Goal: Task Accomplishment & Management: Complete application form

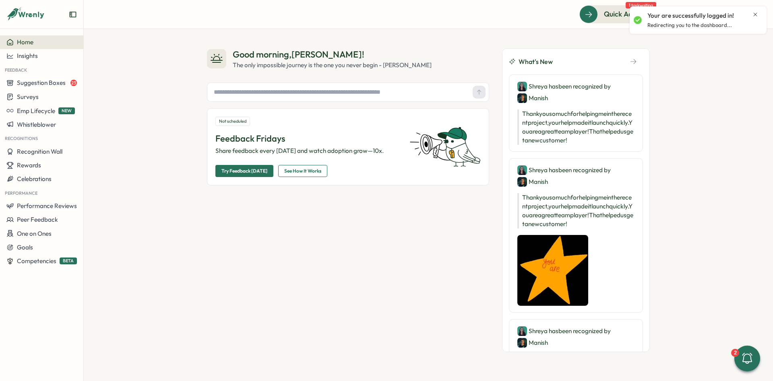
click at [756, 16] on icon "Close notification" at bounding box center [755, 14] width 6 height 6
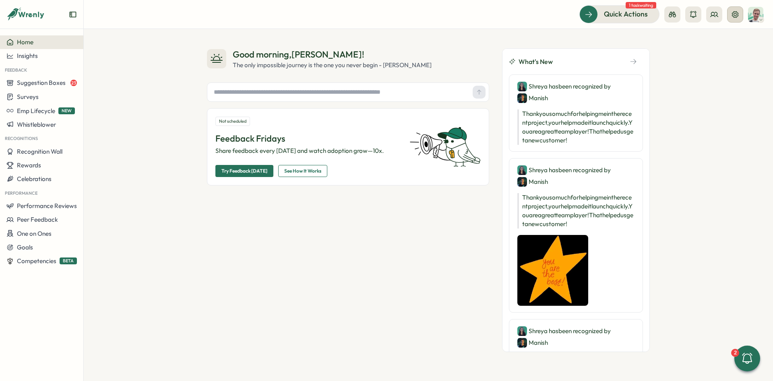
click at [736, 15] on icon at bounding box center [735, 14] width 6 height 6
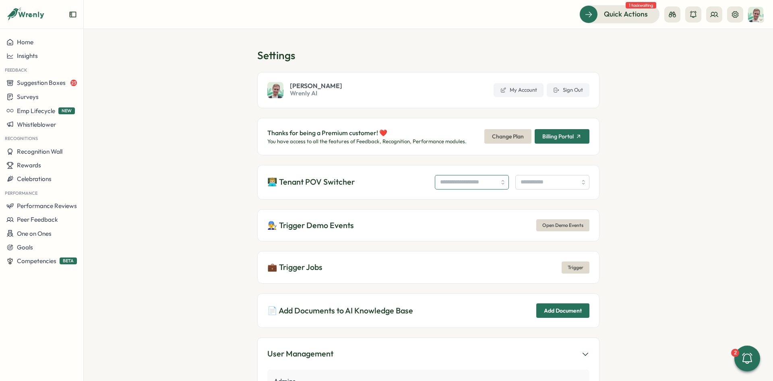
click at [435, 188] on input "search" at bounding box center [472, 182] width 74 height 14
type input "**********"
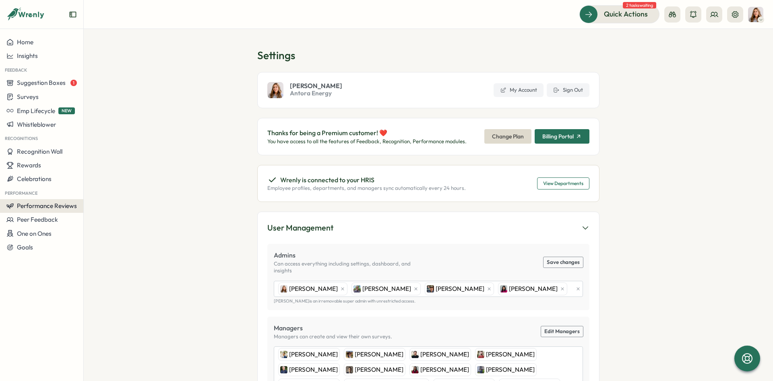
click at [64, 206] on span "Performance Reviews" at bounding box center [47, 206] width 60 height 8
click at [139, 191] on div "Reviews" at bounding box center [116, 190] width 62 height 9
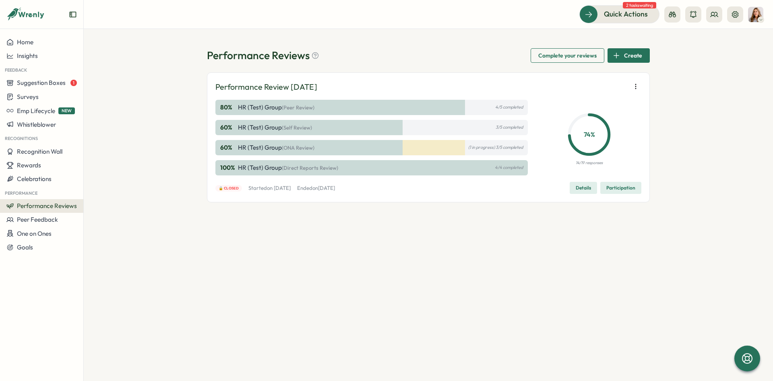
click at [612, 55] on button "Create" at bounding box center [628, 55] width 42 height 14
click at [626, 53] on span "Create" at bounding box center [633, 56] width 18 height 14
click at [682, 86] on div "Performance Reviews Complete your reviews Create Performance Review April 2025 …" at bounding box center [428, 205] width 689 height 352
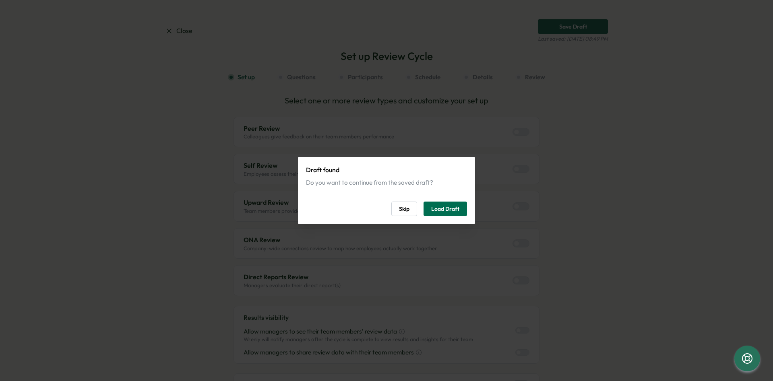
click at [445, 208] on span "Load Draft" at bounding box center [445, 209] width 28 height 14
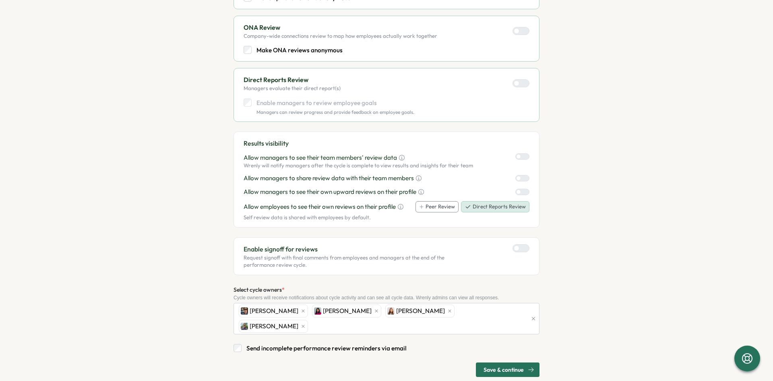
click at [525, 363] on div "Save & continue" at bounding box center [508, 370] width 51 height 14
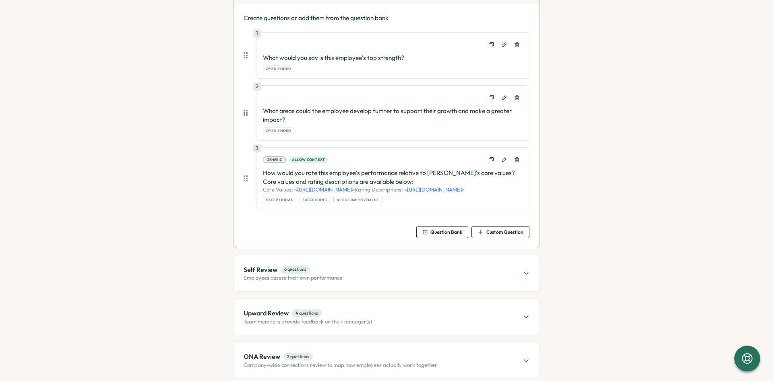
scroll to position [149, 0]
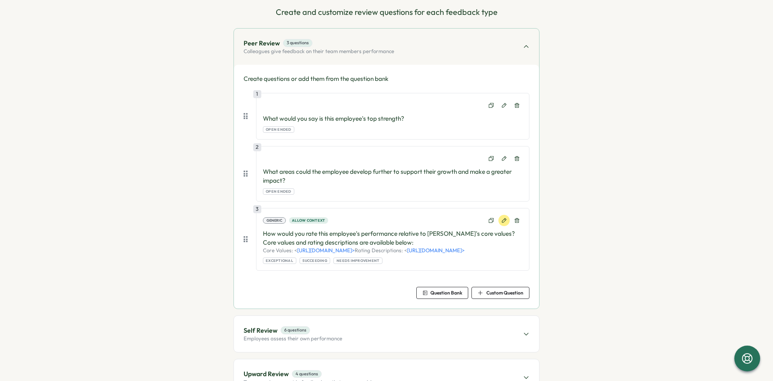
click at [504, 217] on button at bounding box center [503, 220] width 11 height 11
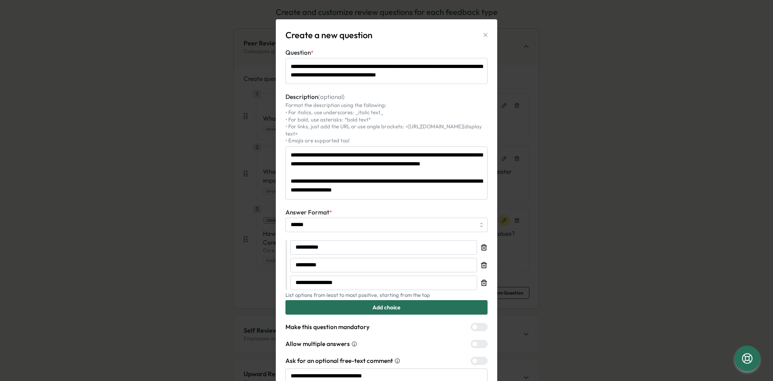
scroll to position [89, 0]
click at [442, 164] on textarea "**********" at bounding box center [386, 173] width 202 height 53
type textarea "*"
type textarea "**********"
type textarea "*"
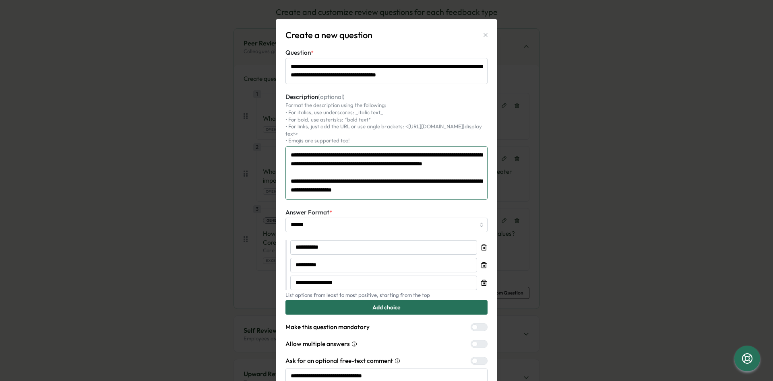
type textarea "**********"
type textarea "*"
type textarea "**********"
type textarea "*"
type textarea "**********"
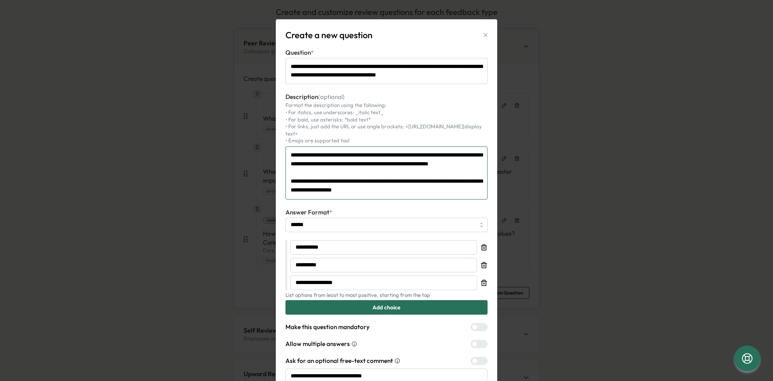
type textarea "*"
type textarea "**********"
type textarea "*"
type textarea "**********"
type textarea "*"
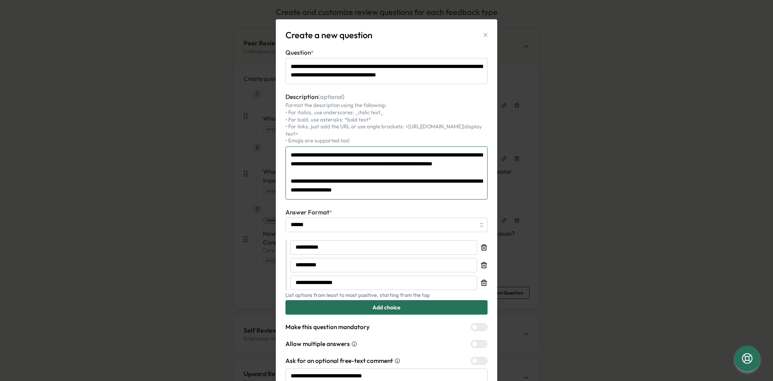
type textarea "**********"
type textarea "*"
type textarea "**********"
type textarea "*"
type textarea "**********"
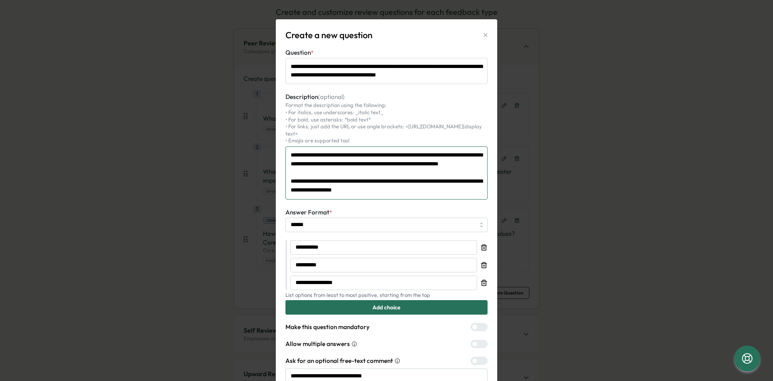
click at [442, 165] on textarea "**********" at bounding box center [386, 173] width 202 height 53
click at [459, 181] on textarea "**********" at bounding box center [386, 173] width 202 height 53
paste textarea "*********"
type textarea "*"
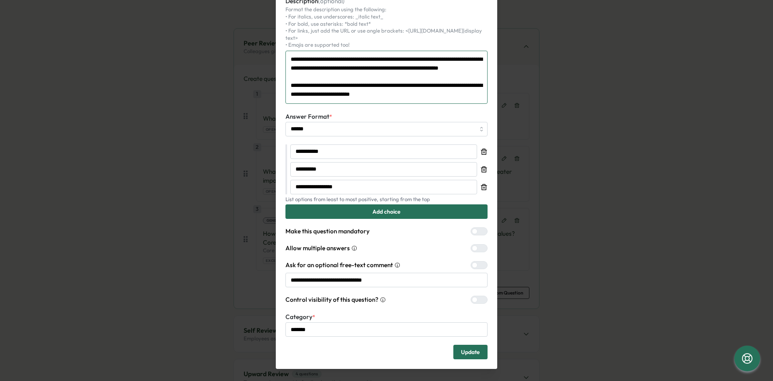
scroll to position [96, 0]
type textarea "**********"
click at [462, 345] on span "Update" at bounding box center [470, 352] width 19 height 14
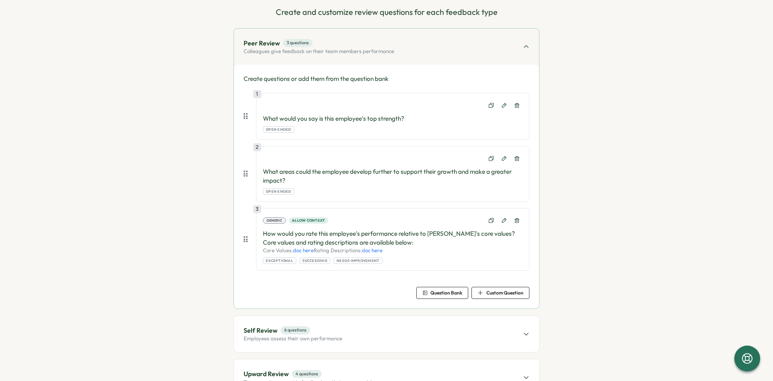
scroll to position [89, 0]
click at [504, 223] on button at bounding box center [503, 220] width 11 height 11
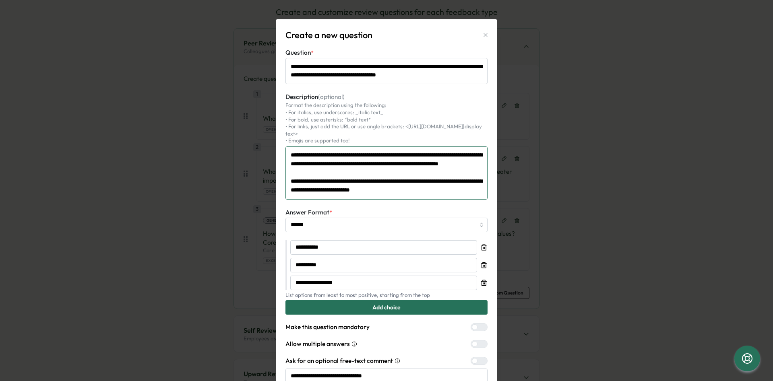
drag, startPoint x: 475, startPoint y: 165, endPoint x: 289, endPoint y: 146, distance: 187.8
click at [289, 147] on textarea "**********" at bounding box center [386, 173] width 202 height 53
drag, startPoint x: 289, startPoint y: 146, endPoint x: 469, endPoint y: 166, distance: 181.0
click at [468, 166] on textarea "**********" at bounding box center [386, 173] width 202 height 53
click at [470, 166] on textarea "**********" at bounding box center [386, 173] width 202 height 53
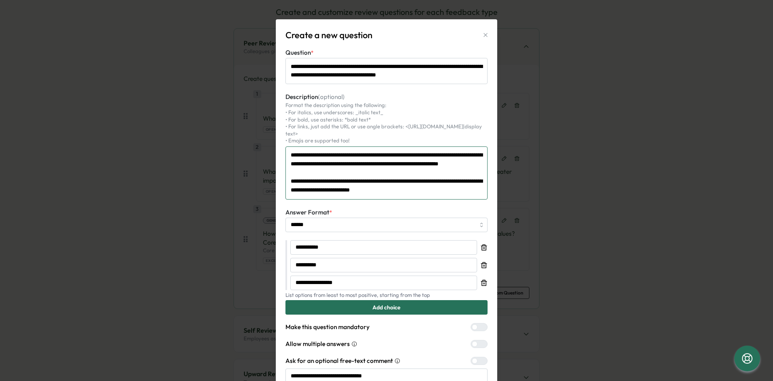
drag, startPoint x: 442, startPoint y: 165, endPoint x: 465, endPoint y: 168, distance: 23.5
click at [465, 168] on textarea "**********" at bounding box center [386, 173] width 202 height 53
click at [462, 131] on div "Format the description using the following: • For italics, use underscores: _it…" at bounding box center [386, 123] width 202 height 43
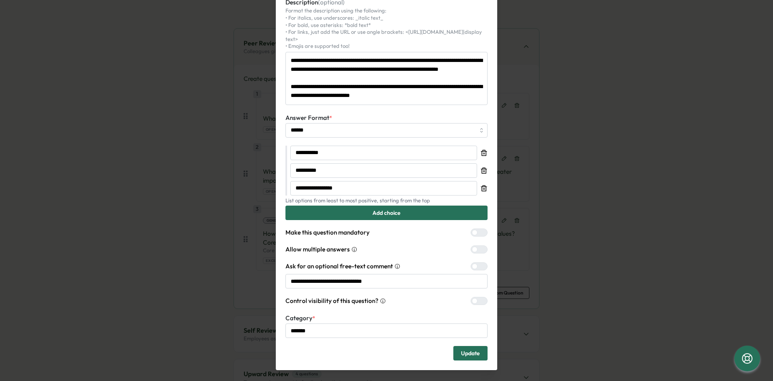
scroll to position [96, 0]
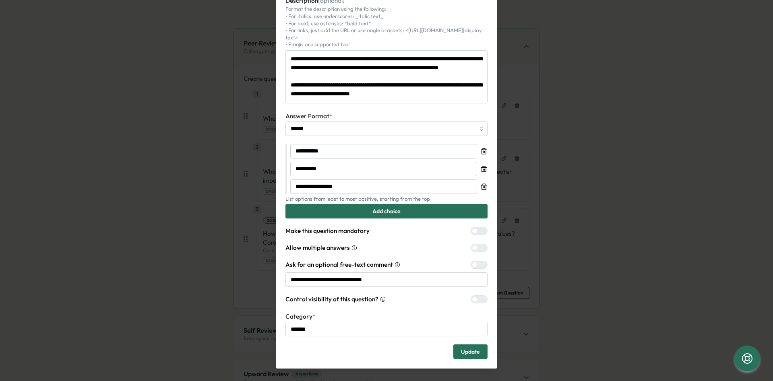
click at [465, 346] on span "Update" at bounding box center [470, 352] width 19 height 14
type textarea "*"
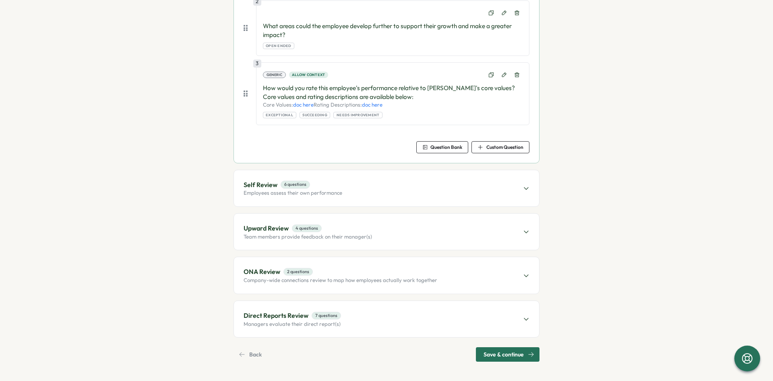
scroll to position [248, 0]
click at [369, 192] on div "Self Review 6 questions Employees assess their own performance" at bounding box center [386, 188] width 305 height 36
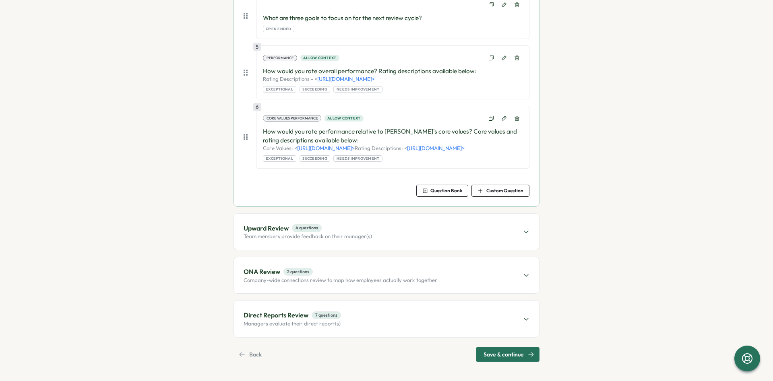
scroll to position [423, 0]
click at [505, 350] on span "Save & continue" at bounding box center [503, 355] width 40 height 14
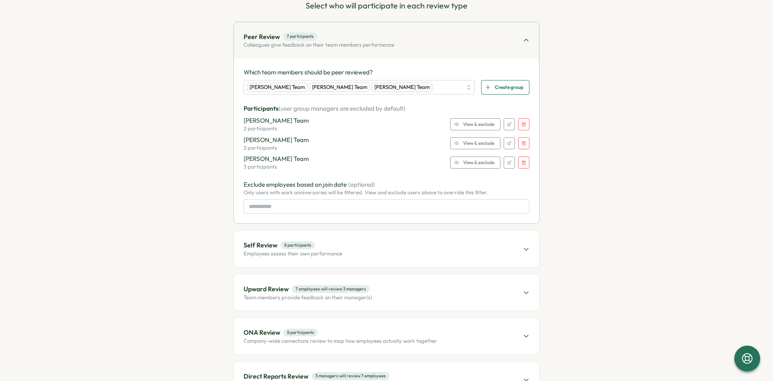
scroll to position [95, 0]
click at [492, 124] on span "View & exclude" at bounding box center [478, 123] width 31 height 11
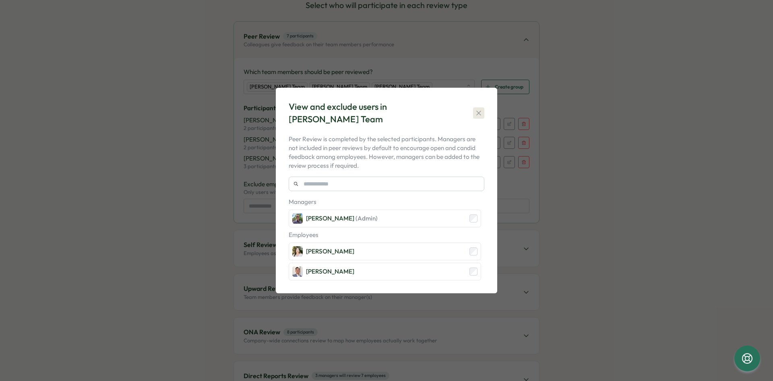
click at [480, 114] on icon "button" at bounding box center [479, 113] width 8 height 8
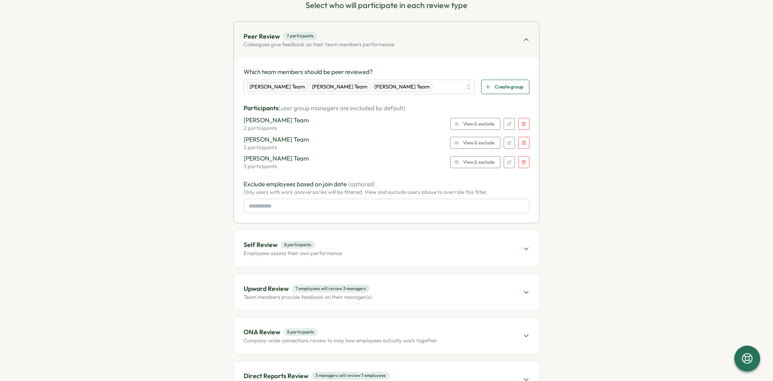
click at [487, 143] on span "View & exclude" at bounding box center [478, 142] width 31 height 11
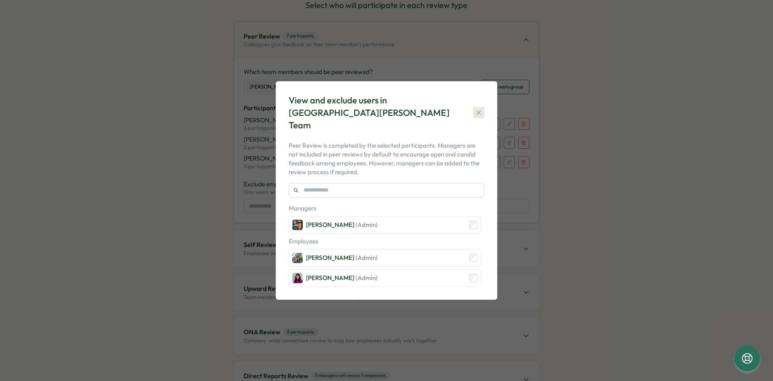
click at [479, 114] on icon "button" at bounding box center [479, 113] width 8 height 8
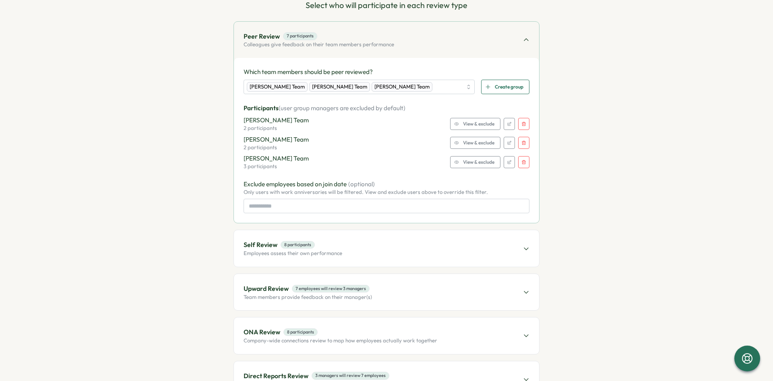
click at [396, 251] on div "Self Review 8 participants Employees assess their own performance" at bounding box center [386, 248] width 305 height 36
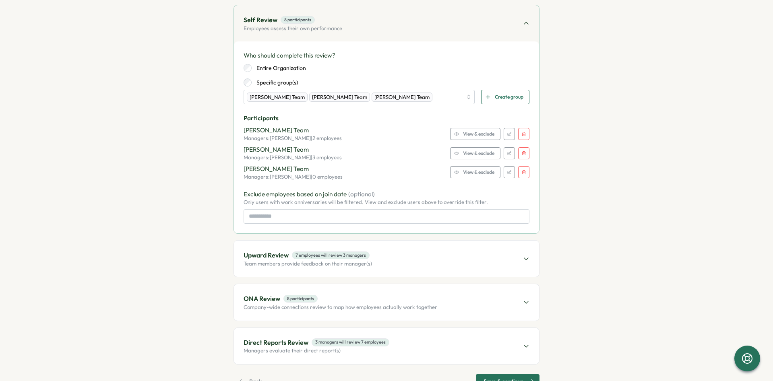
scroll to position [156, 0]
click at [469, 138] on span "View & exclude" at bounding box center [478, 133] width 31 height 11
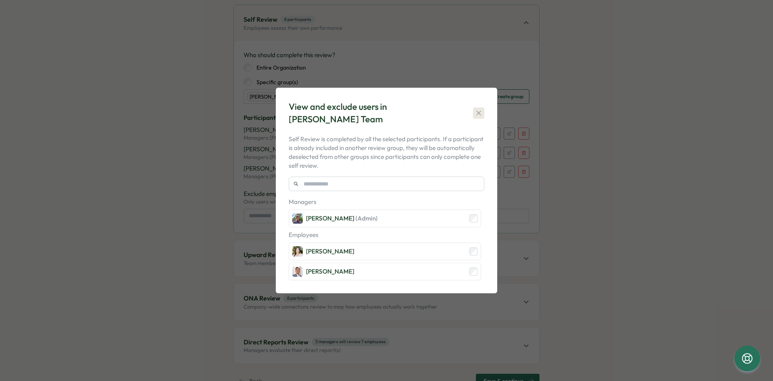
click at [477, 108] on button "button" at bounding box center [478, 112] width 11 height 11
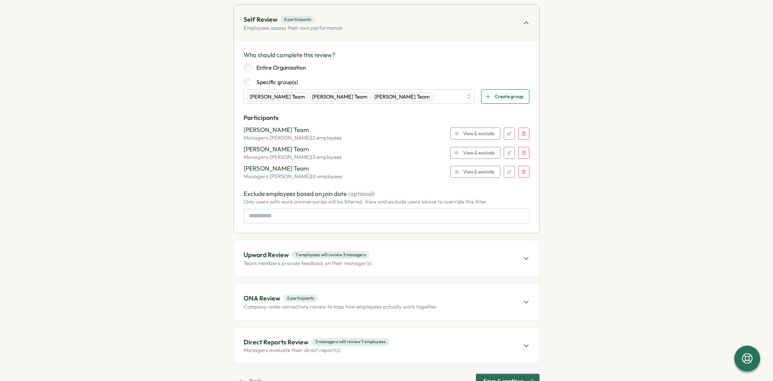
click at [481, 156] on span "View & exclude" at bounding box center [478, 152] width 31 height 11
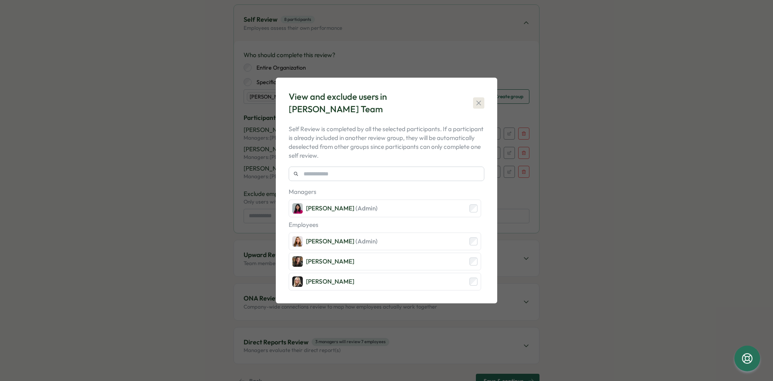
click at [481, 101] on icon "button" at bounding box center [478, 103] width 4 height 4
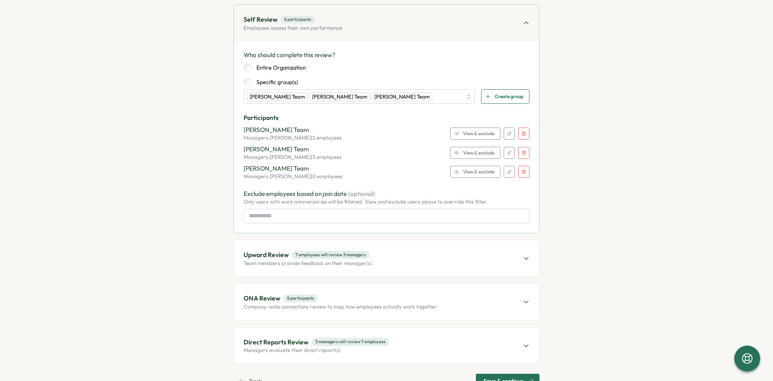
click at [481, 174] on span "View & exclude" at bounding box center [478, 171] width 31 height 11
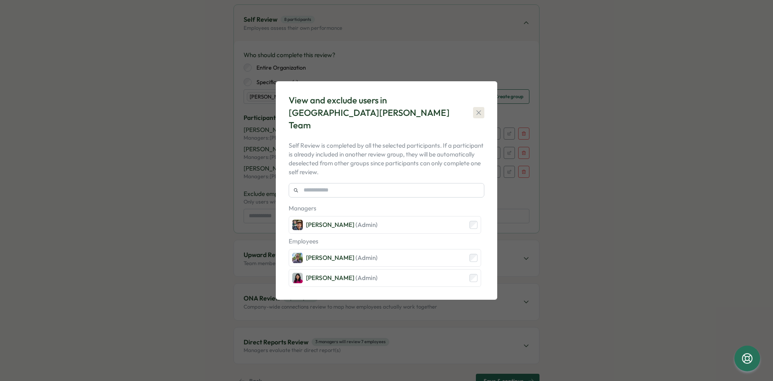
click at [480, 112] on icon "button" at bounding box center [478, 113] width 4 height 4
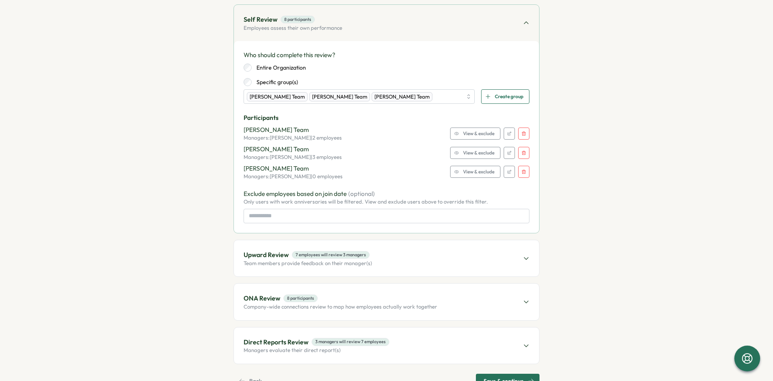
click at [481, 133] on span "View & exclude" at bounding box center [478, 133] width 31 height 11
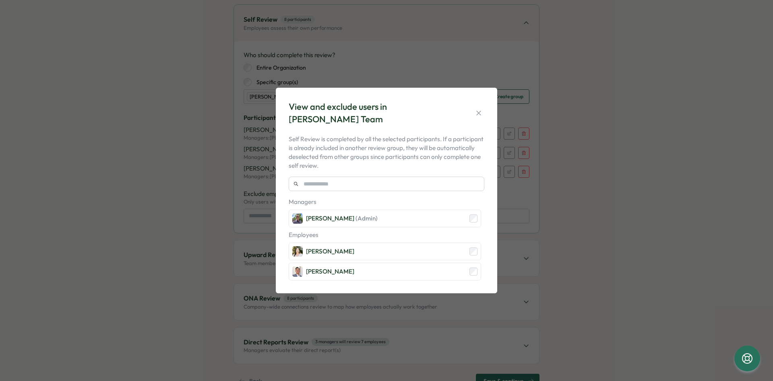
click at [479, 104] on div "View and exclude users in Ronnie Cuadro's Team" at bounding box center [387, 113] width 196 height 25
click at [479, 107] on div "View and exclude users in Ronnie Cuadro's Team" at bounding box center [387, 113] width 196 height 25
click at [480, 112] on icon "button" at bounding box center [479, 113] width 8 height 8
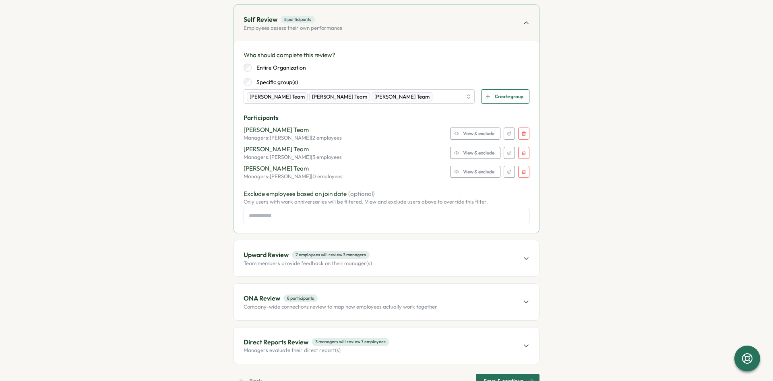
click at [475, 169] on span "View & exclude" at bounding box center [478, 171] width 31 height 11
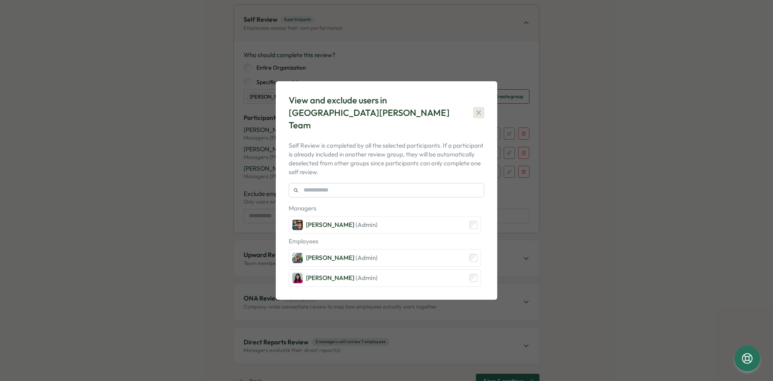
click at [479, 114] on icon "button" at bounding box center [479, 113] width 8 height 8
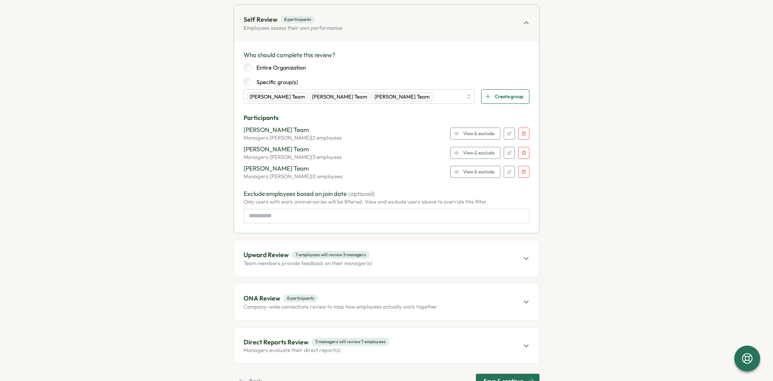
click at [480, 152] on span "View & exclude" at bounding box center [478, 152] width 31 height 11
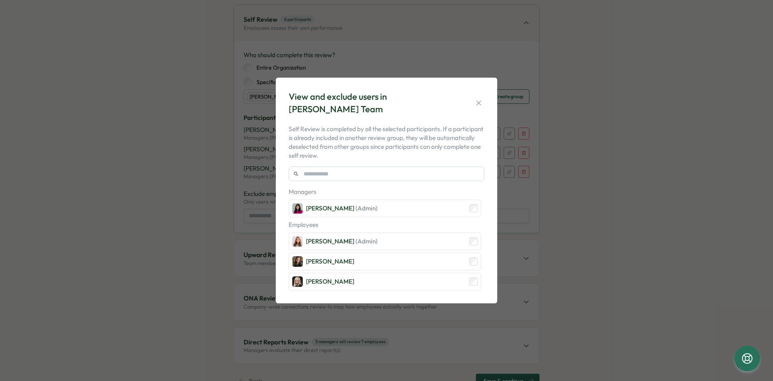
drag, startPoint x: 480, startPoint y: 107, endPoint x: 479, endPoint y: 130, distance: 23.4
click at [479, 107] on icon "button" at bounding box center [479, 103] width 8 height 8
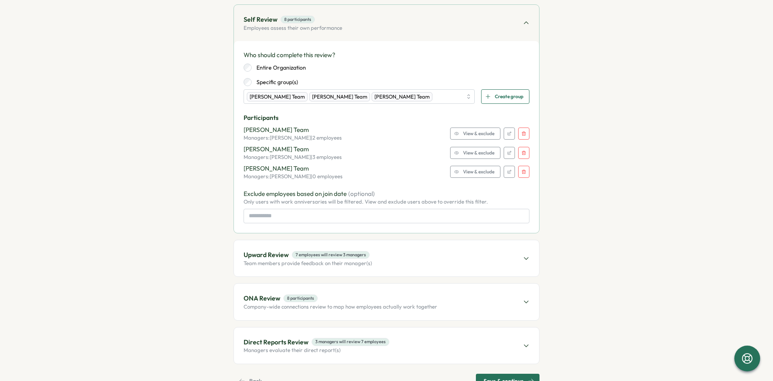
click at [479, 132] on span "View & exclude" at bounding box center [478, 133] width 31 height 11
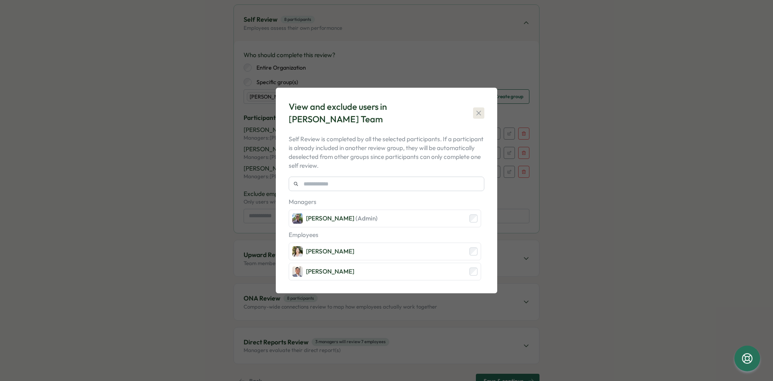
click at [477, 111] on icon "button" at bounding box center [479, 113] width 8 height 8
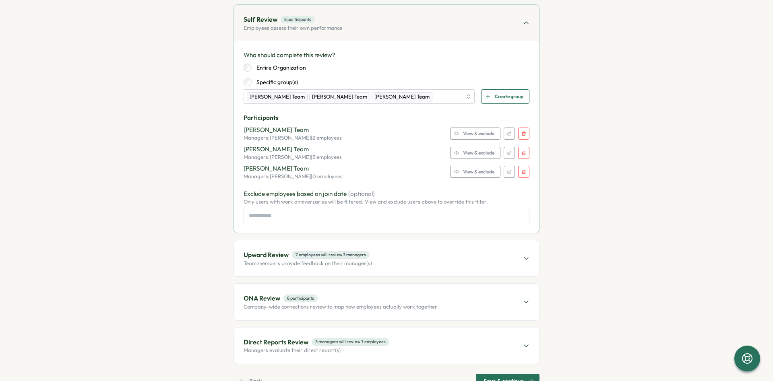
click at [477, 146] on div "Kat Haynes's Team Managers: Kat Haynes | 3 employees View & exclude" at bounding box center [387, 153] width 286 height 16
click at [478, 149] on span "View & exclude" at bounding box center [478, 152] width 31 height 11
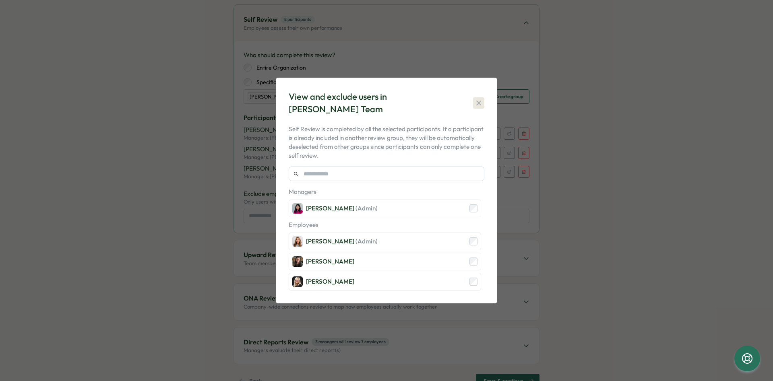
click at [481, 99] on icon "button" at bounding box center [479, 103] width 8 height 8
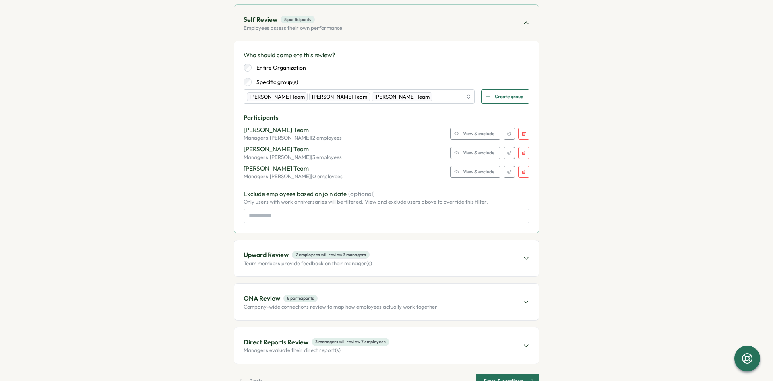
click at [479, 174] on span "View & exclude" at bounding box center [478, 171] width 31 height 11
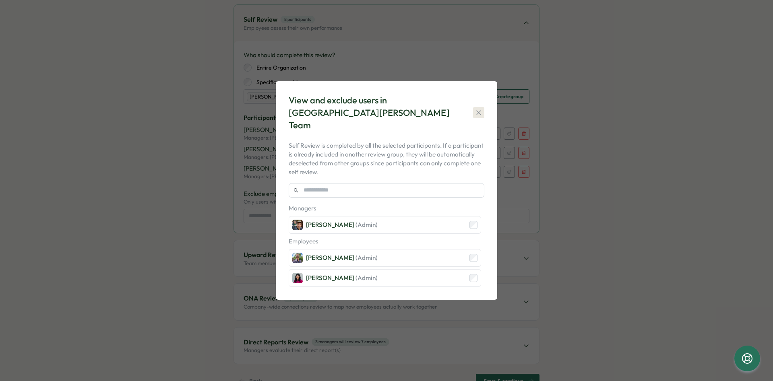
click at [476, 111] on icon "button" at bounding box center [479, 113] width 8 height 8
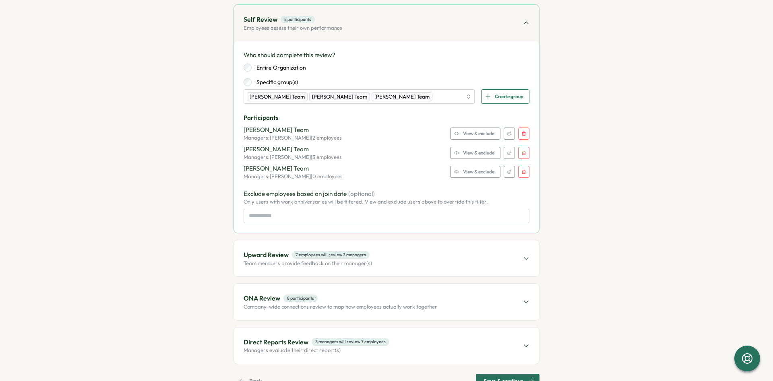
click at [481, 157] on span "View & exclude" at bounding box center [478, 152] width 31 height 11
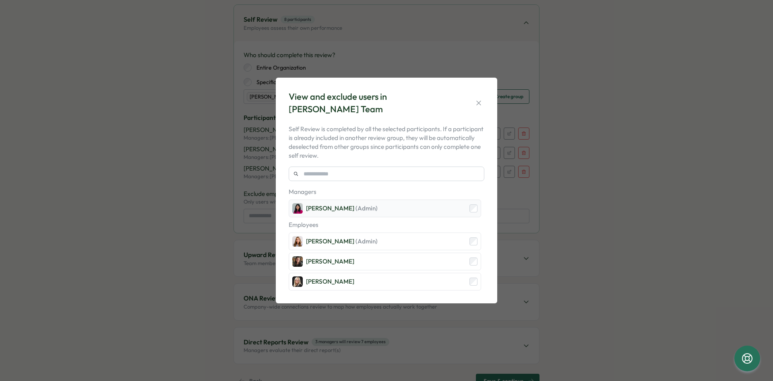
click at [465, 206] on div "Kat Haynes (Admin)" at bounding box center [385, 209] width 192 height 18
click at [476, 102] on icon "button" at bounding box center [479, 103] width 8 height 8
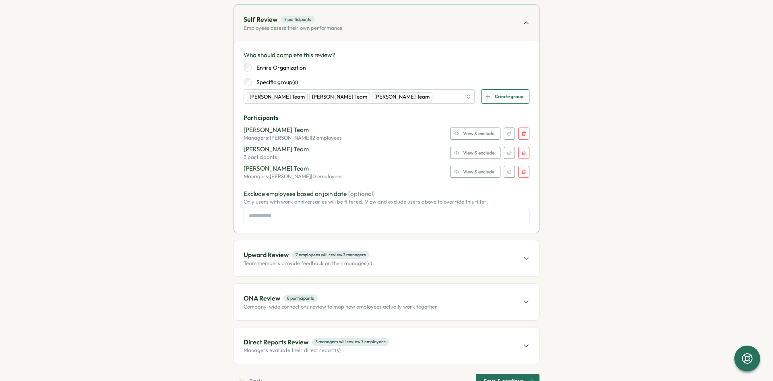
click at [479, 151] on span "View & exclude" at bounding box center [478, 152] width 31 height 11
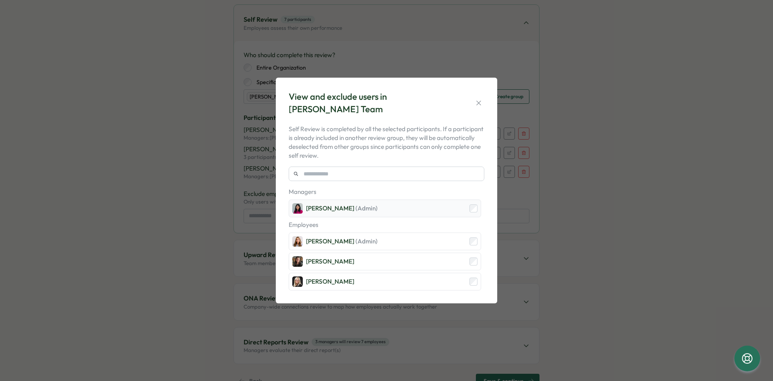
click at [441, 208] on div "Kat Haynes (Admin)" at bounding box center [385, 209] width 192 height 18
click at [477, 101] on icon "button" at bounding box center [479, 103] width 8 height 8
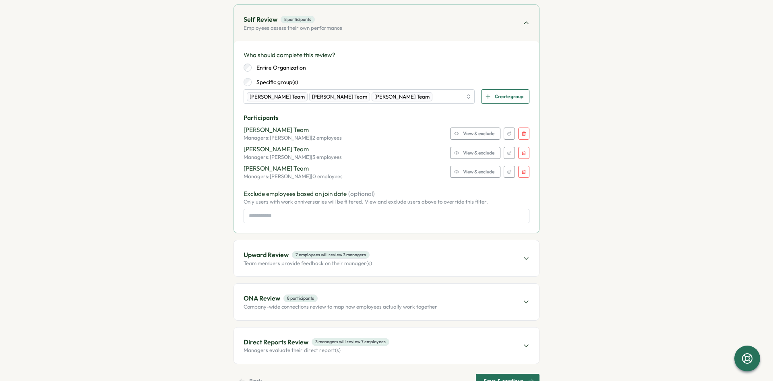
click at [483, 171] on span "View & exclude" at bounding box center [478, 171] width 31 height 11
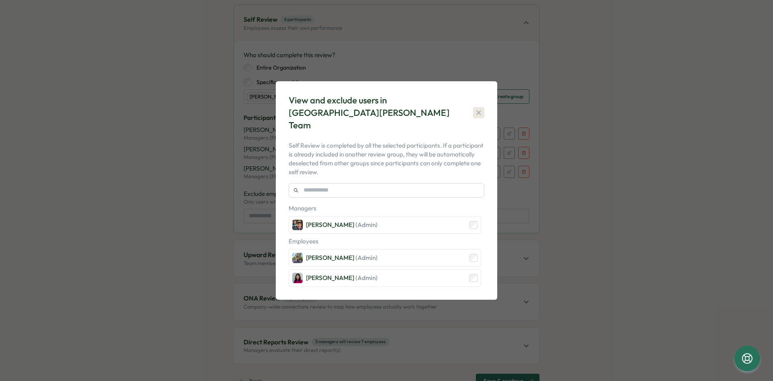
click at [481, 110] on icon "button" at bounding box center [479, 113] width 8 height 8
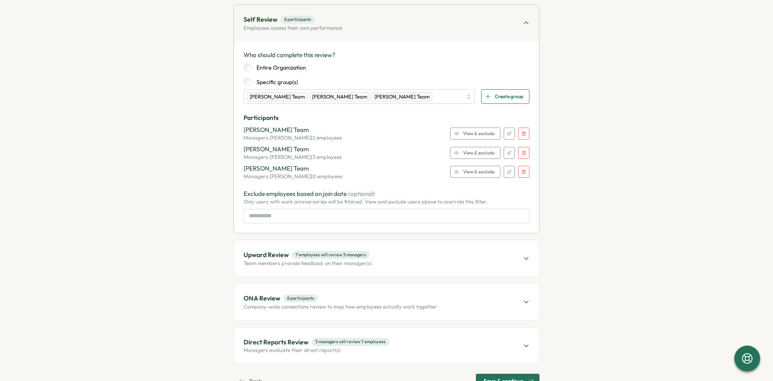
click at [480, 132] on span "View & exclude" at bounding box center [478, 133] width 31 height 11
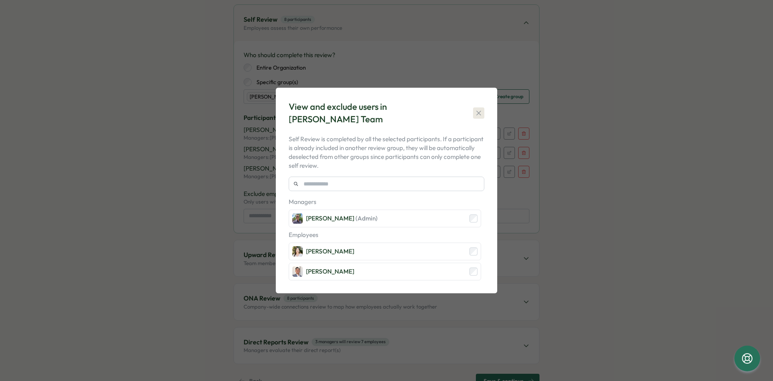
click at [480, 109] on icon "button" at bounding box center [479, 113] width 8 height 8
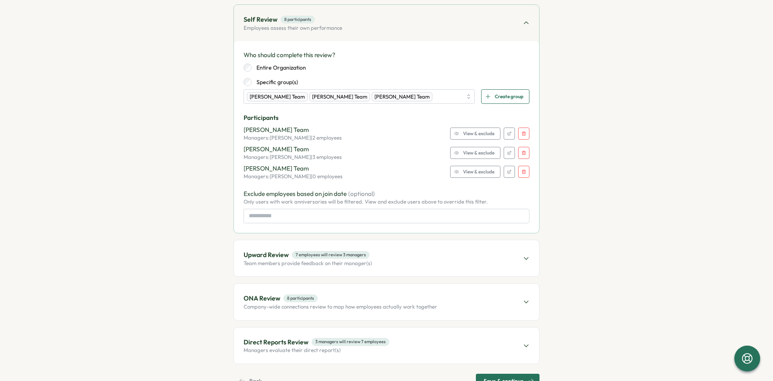
click at [480, 152] on span "View & exclude" at bounding box center [478, 152] width 31 height 11
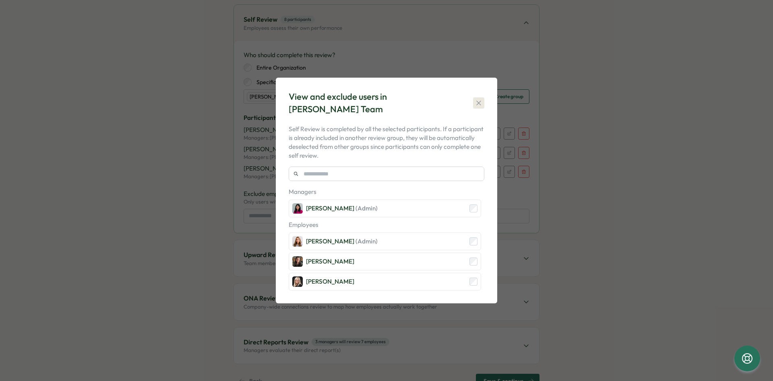
click at [477, 101] on icon "button" at bounding box center [478, 103] width 4 height 4
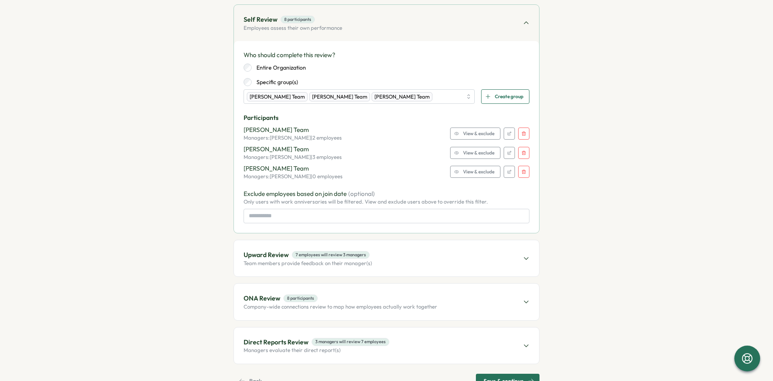
click at [483, 134] on span "View & exclude" at bounding box center [478, 133] width 31 height 11
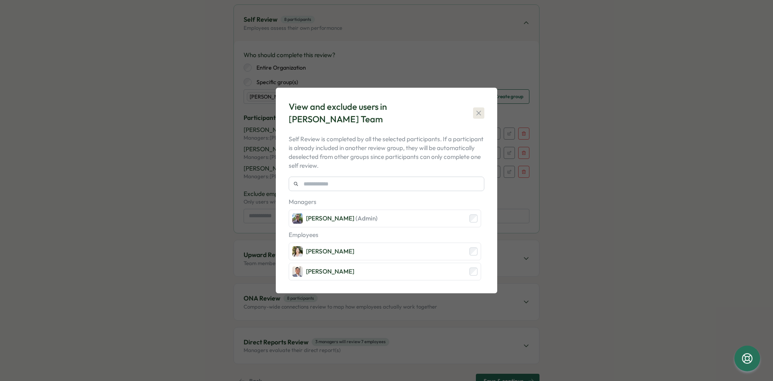
click at [480, 112] on icon "button" at bounding box center [478, 113] width 4 height 4
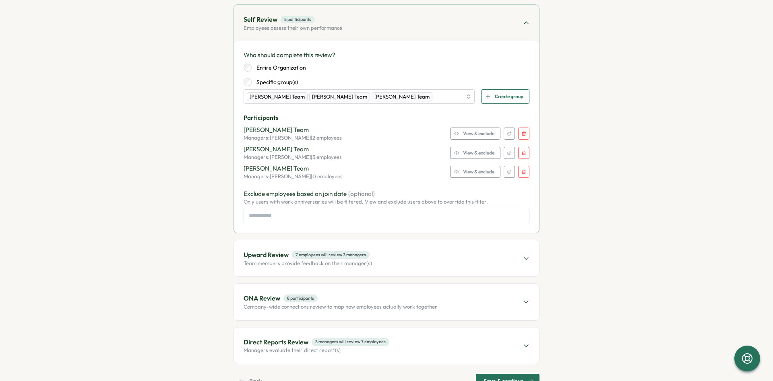
click at [484, 149] on span "View & exclude" at bounding box center [478, 152] width 31 height 11
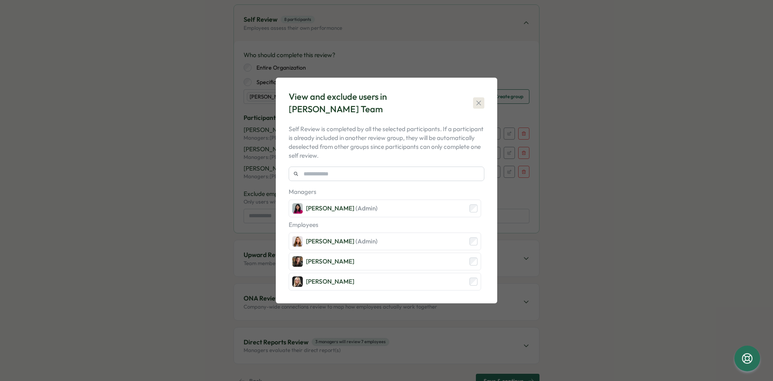
click at [479, 100] on icon "button" at bounding box center [479, 103] width 8 height 8
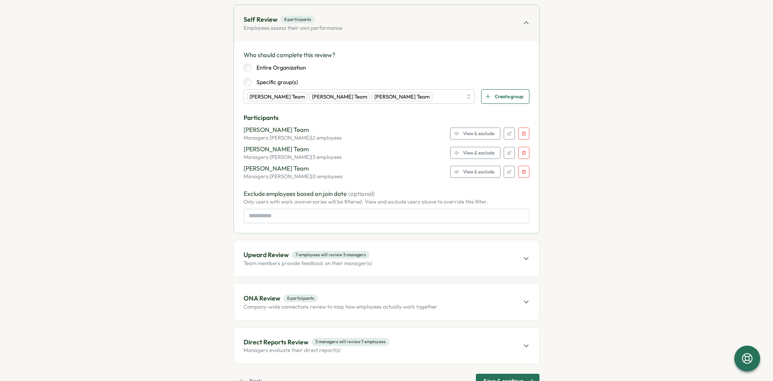
click at [477, 179] on div "Sebastien Lounis's Team Managers: Sebastien Lounis | 0 employees View & exclude" at bounding box center [387, 172] width 286 height 16
click at [476, 171] on span "View & exclude" at bounding box center [478, 171] width 31 height 11
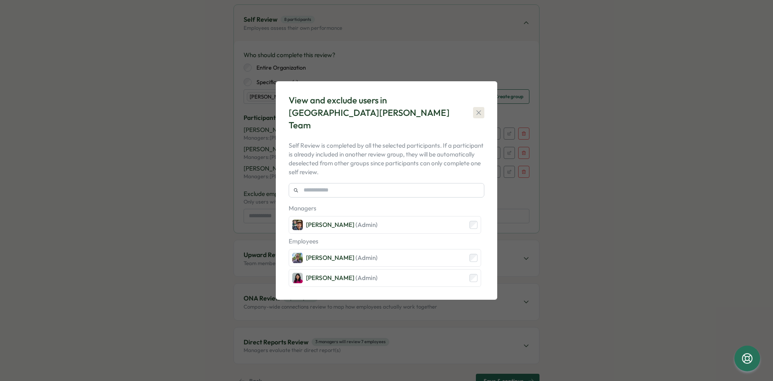
click at [474, 111] on button "button" at bounding box center [478, 112] width 11 height 11
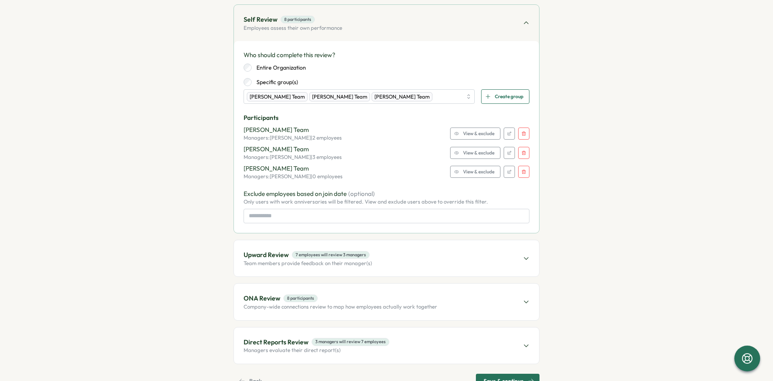
click at [485, 138] on span "View & exclude" at bounding box center [478, 133] width 31 height 11
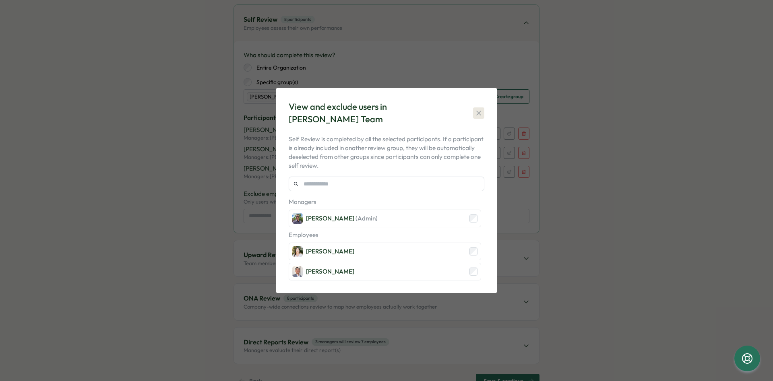
click at [476, 110] on icon "button" at bounding box center [479, 113] width 8 height 8
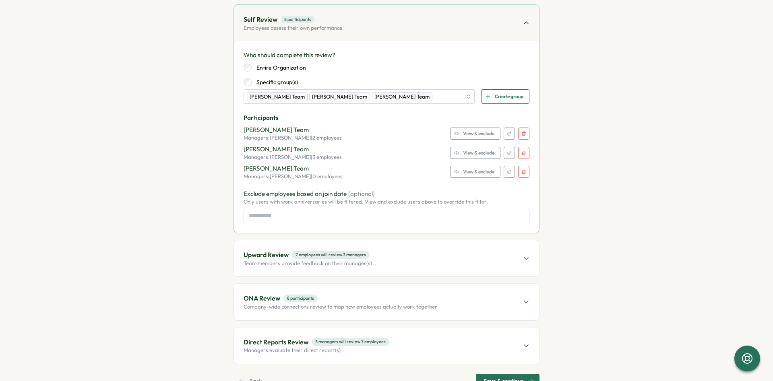
click at [487, 132] on span "View & exclude" at bounding box center [478, 133] width 31 height 11
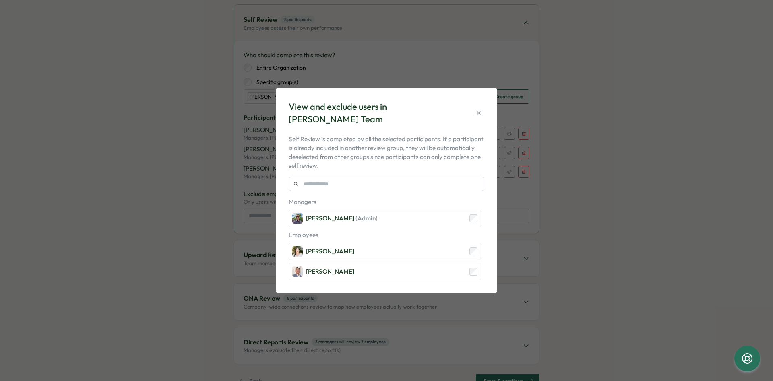
click at [479, 109] on icon "button" at bounding box center [479, 113] width 8 height 8
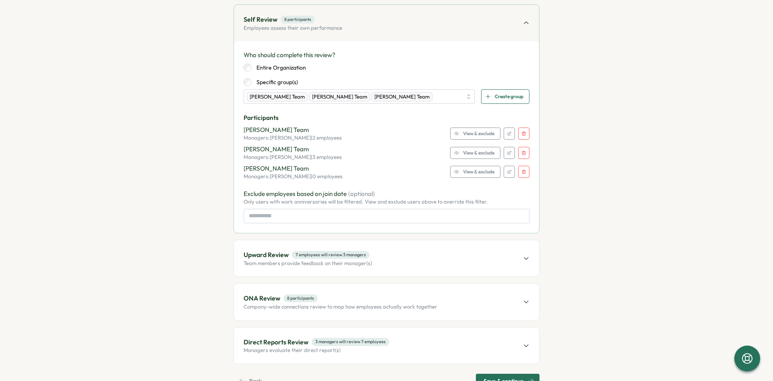
click at [486, 153] on span "View & exclude" at bounding box center [478, 152] width 31 height 11
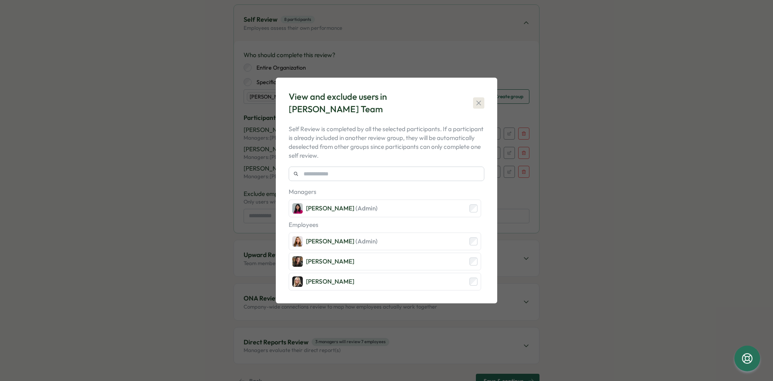
click at [484, 104] on button "button" at bounding box center [478, 102] width 11 height 11
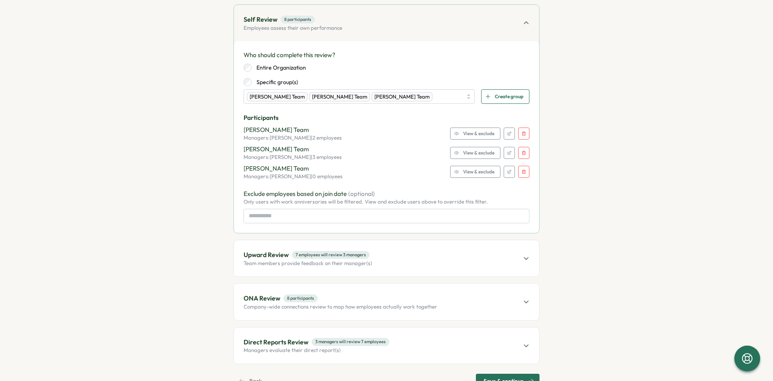
click at [485, 174] on span "View & exclude" at bounding box center [478, 171] width 31 height 11
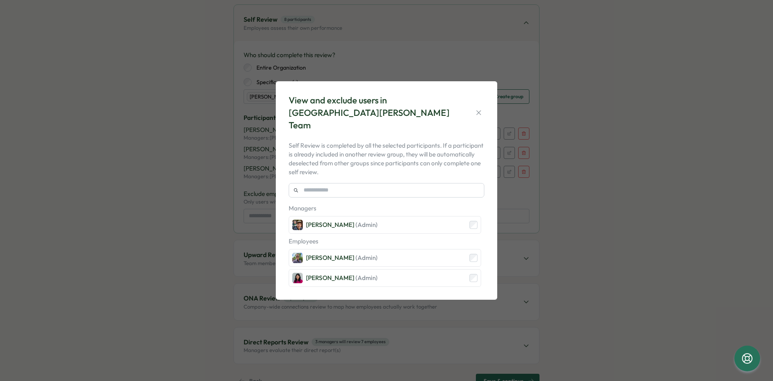
click at [478, 109] on icon "button" at bounding box center [479, 113] width 8 height 8
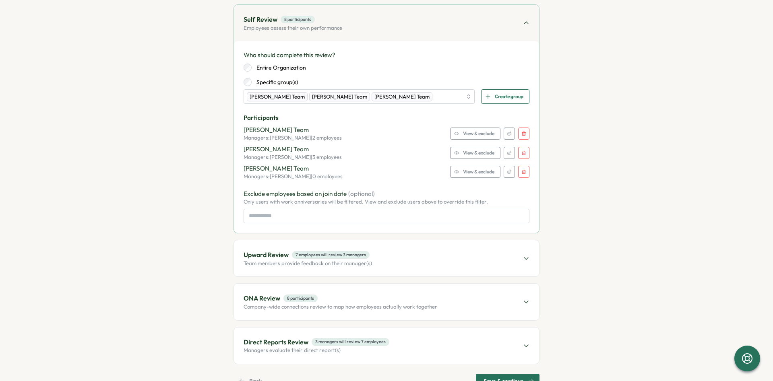
click at [481, 153] on span "View & exclude" at bounding box center [478, 152] width 31 height 11
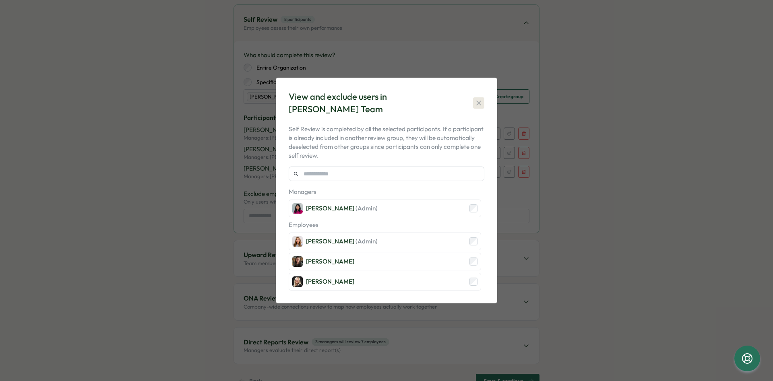
click at [477, 104] on icon "button" at bounding box center [479, 103] width 8 height 8
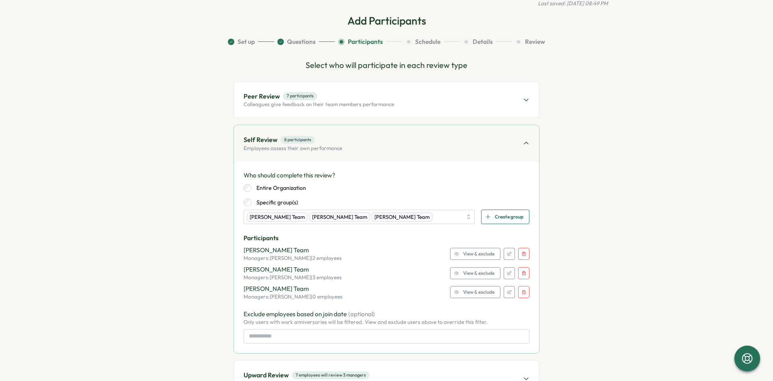
scroll to position [35, 0]
click at [454, 141] on div "Self Review 8 participants Employees assess their own performance" at bounding box center [386, 144] width 305 height 36
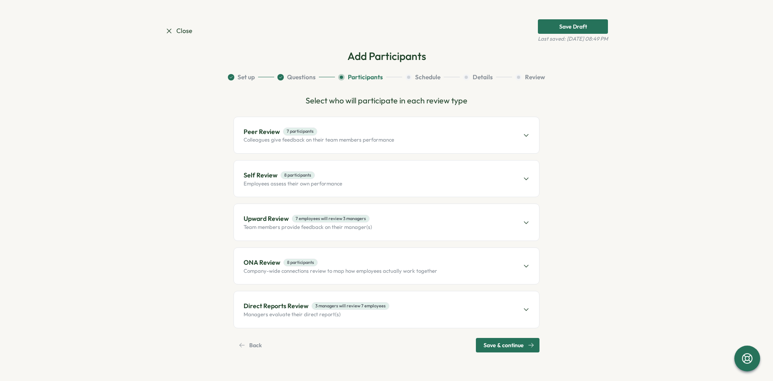
click at [576, 27] on div "Save Draft" at bounding box center [573, 27] width 28 height 6
click at [183, 31] on span "Close" at bounding box center [178, 31] width 27 height 10
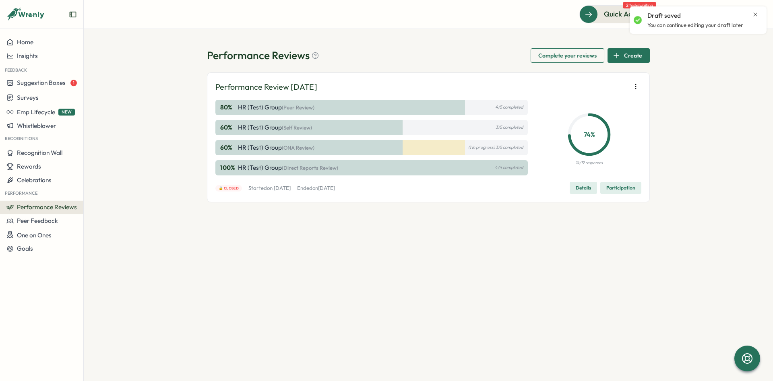
click at [754, 13] on div "Draft saved" at bounding box center [702, 15] width 111 height 9
click at [757, 14] on icon "Close notification" at bounding box center [755, 14] width 6 height 6
click at [734, 13] on icon at bounding box center [735, 14] width 8 height 8
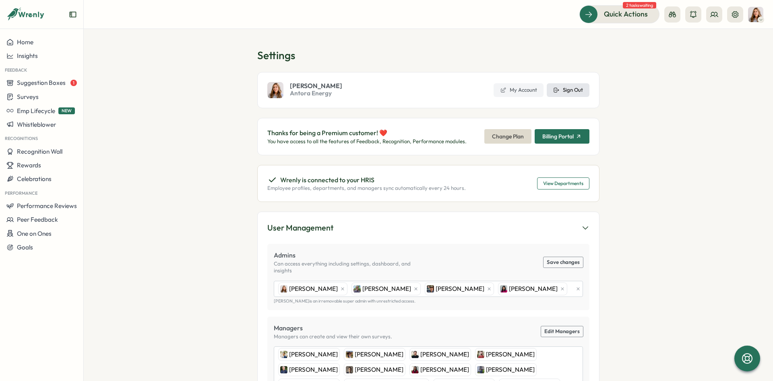
click at [571, 90] on span "Sign Out" at bounding box center [573, 90] width 20 height 7
